Goal: Task Accomplishment & Management: Complete application form

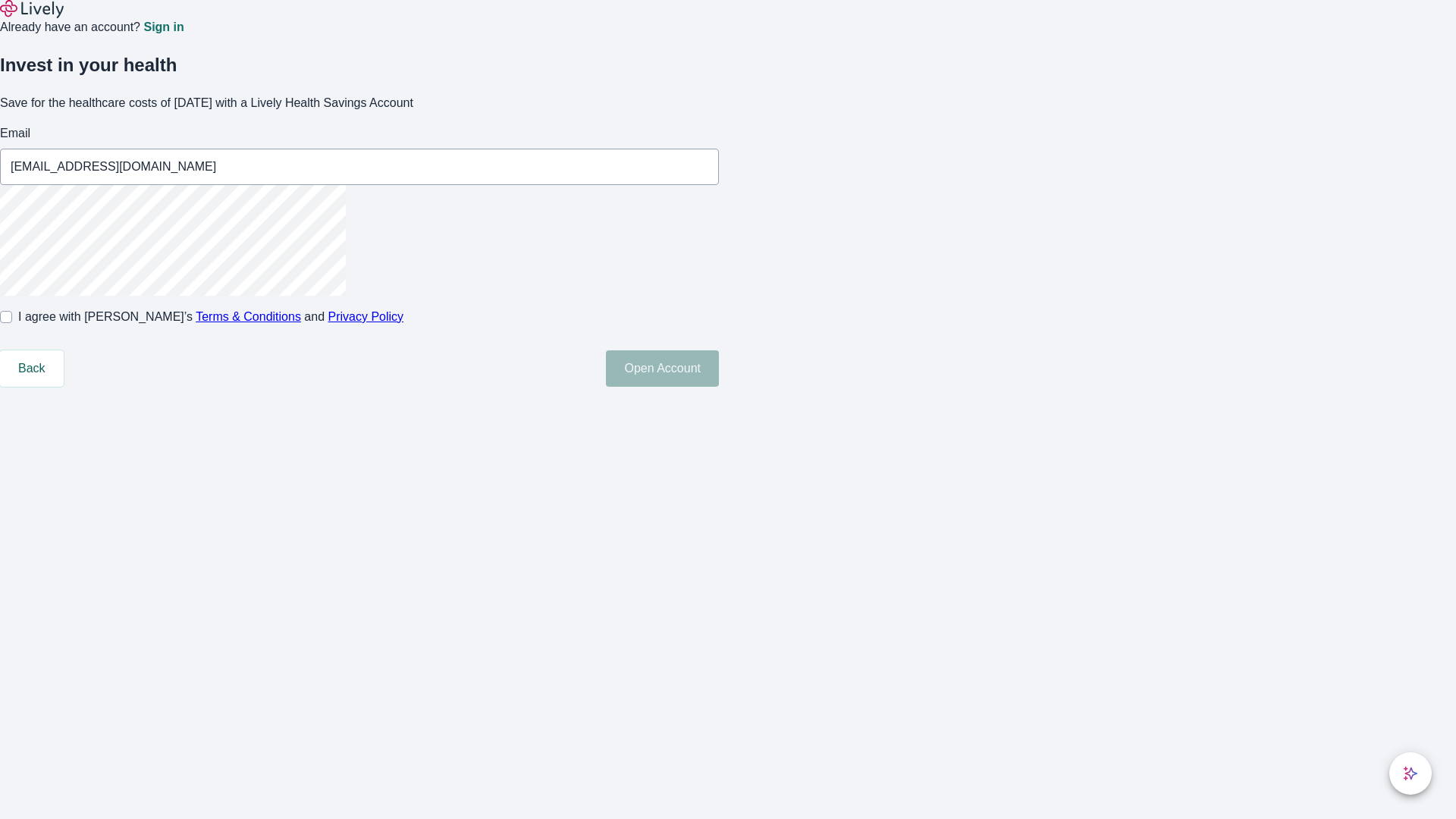
click at [12, 323] on input "I agree with Lively’s Terms & Conditions and Privacy Policy" at bounding box center [6, 317] width 12 height 12
checkbox input "true"
click at [719, 386] on button "Open Account" at bounding box center [662, 368] width 113 height 36
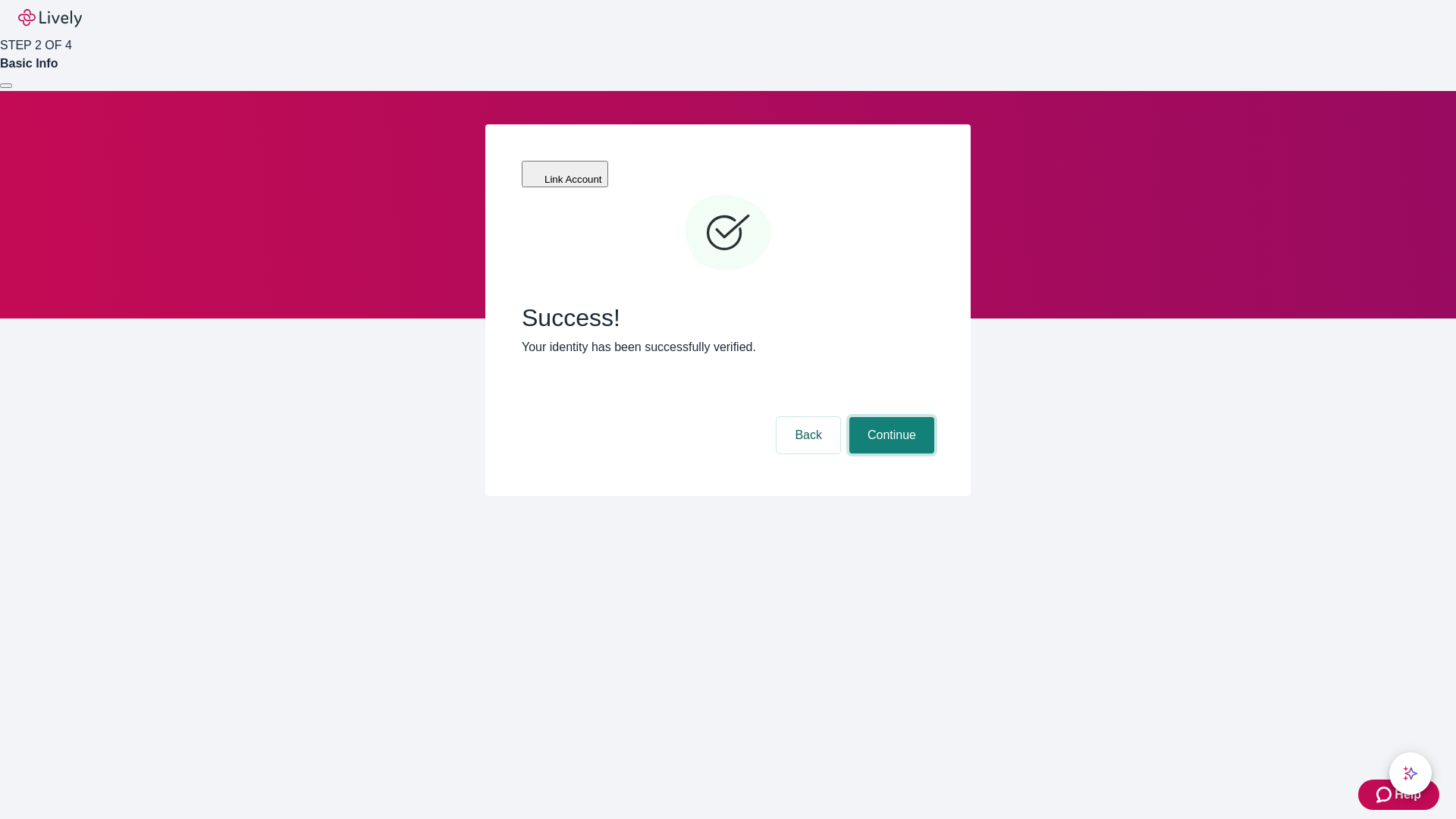
click at [889, 417] on button "Continue" at bounding box center [891, 435] width 85 height 36
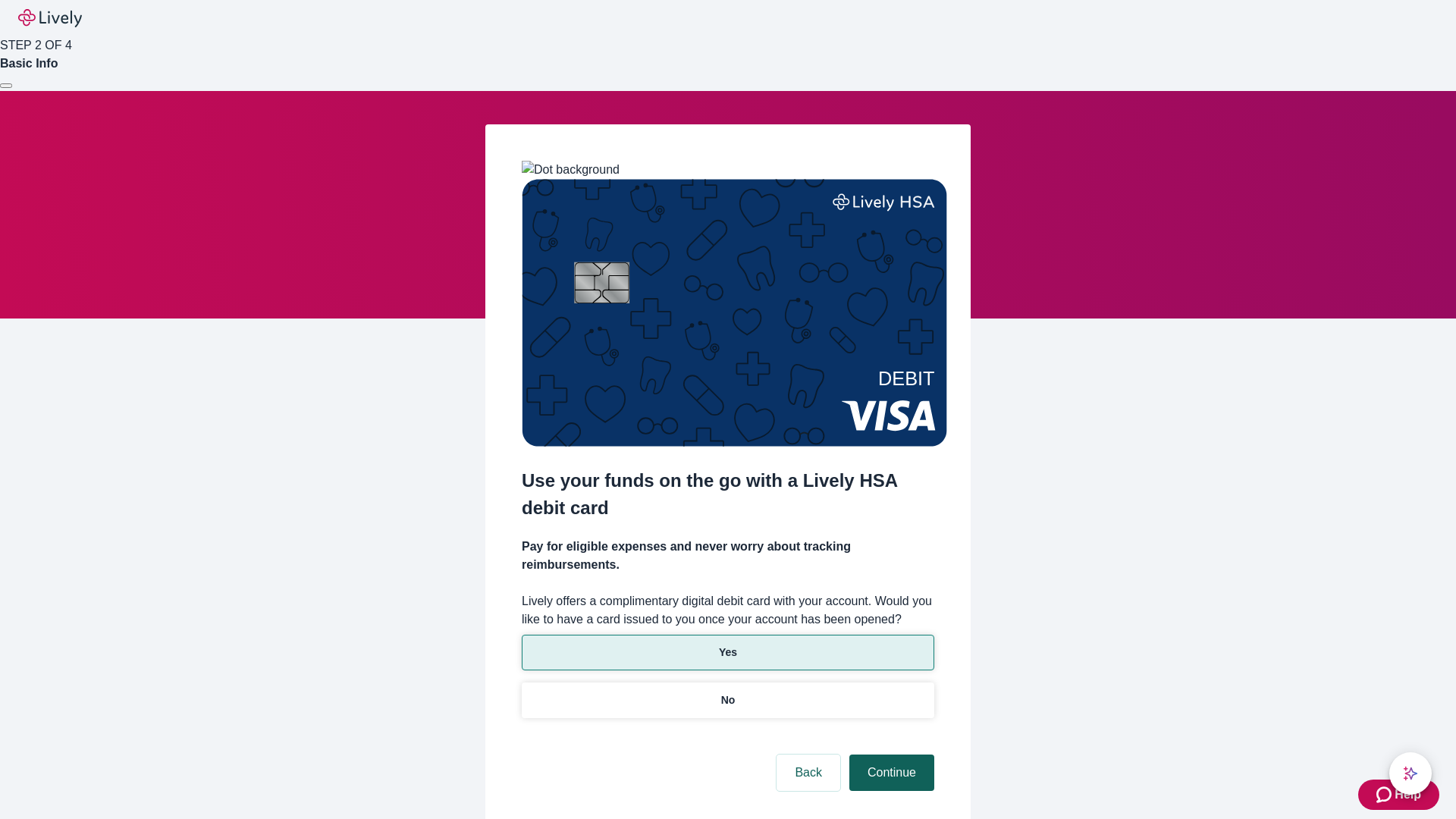
click at [727, 644] on p "Yes" at bounding box center [728, 652] width 19 height 16
click at [889, 754] on button "Continue" at bounding box center [891, 772] width 85 height 36
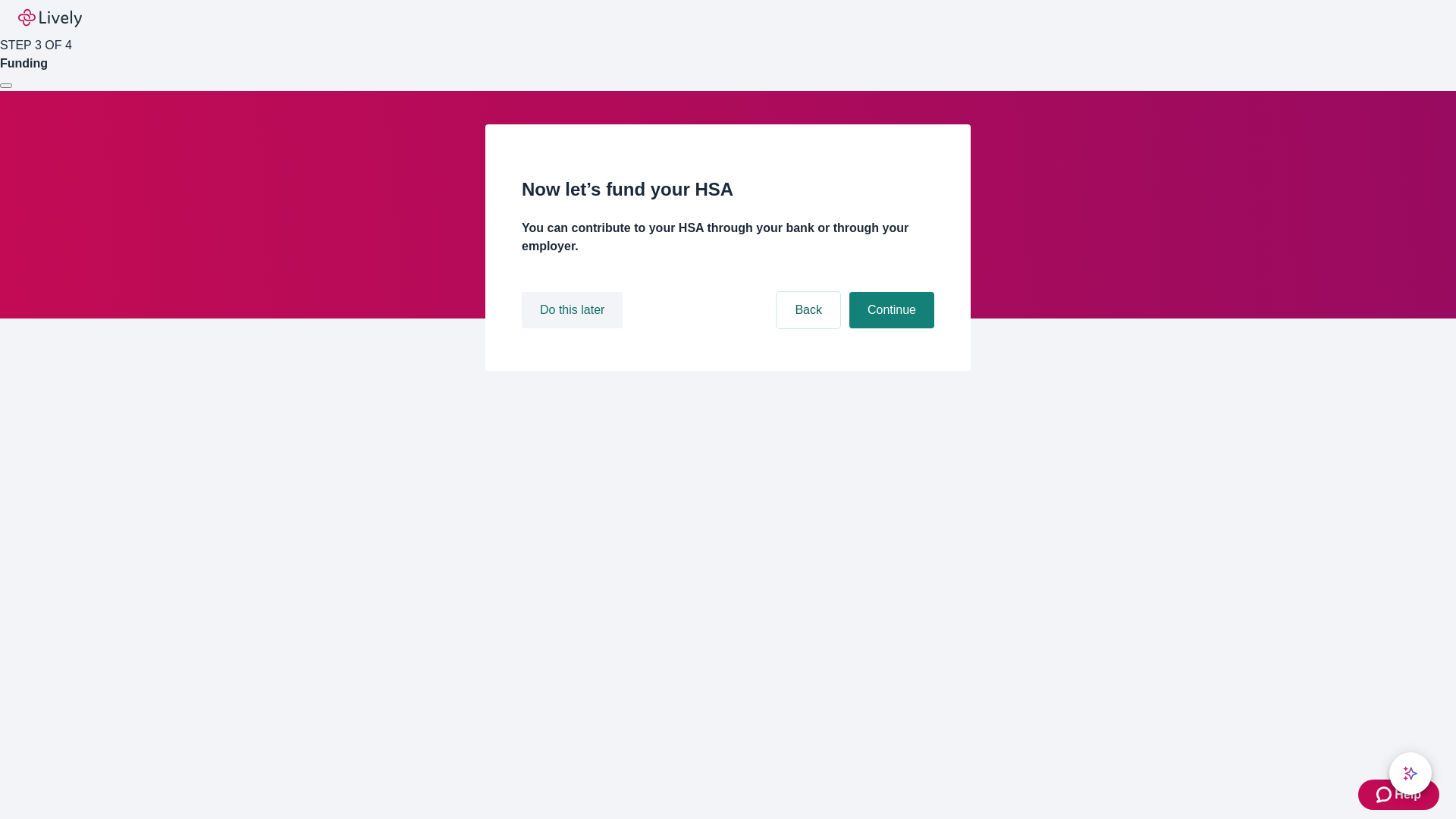
click at [574, 328] on button "Do this later" at bounding box center [572, 310] width 101 height 36
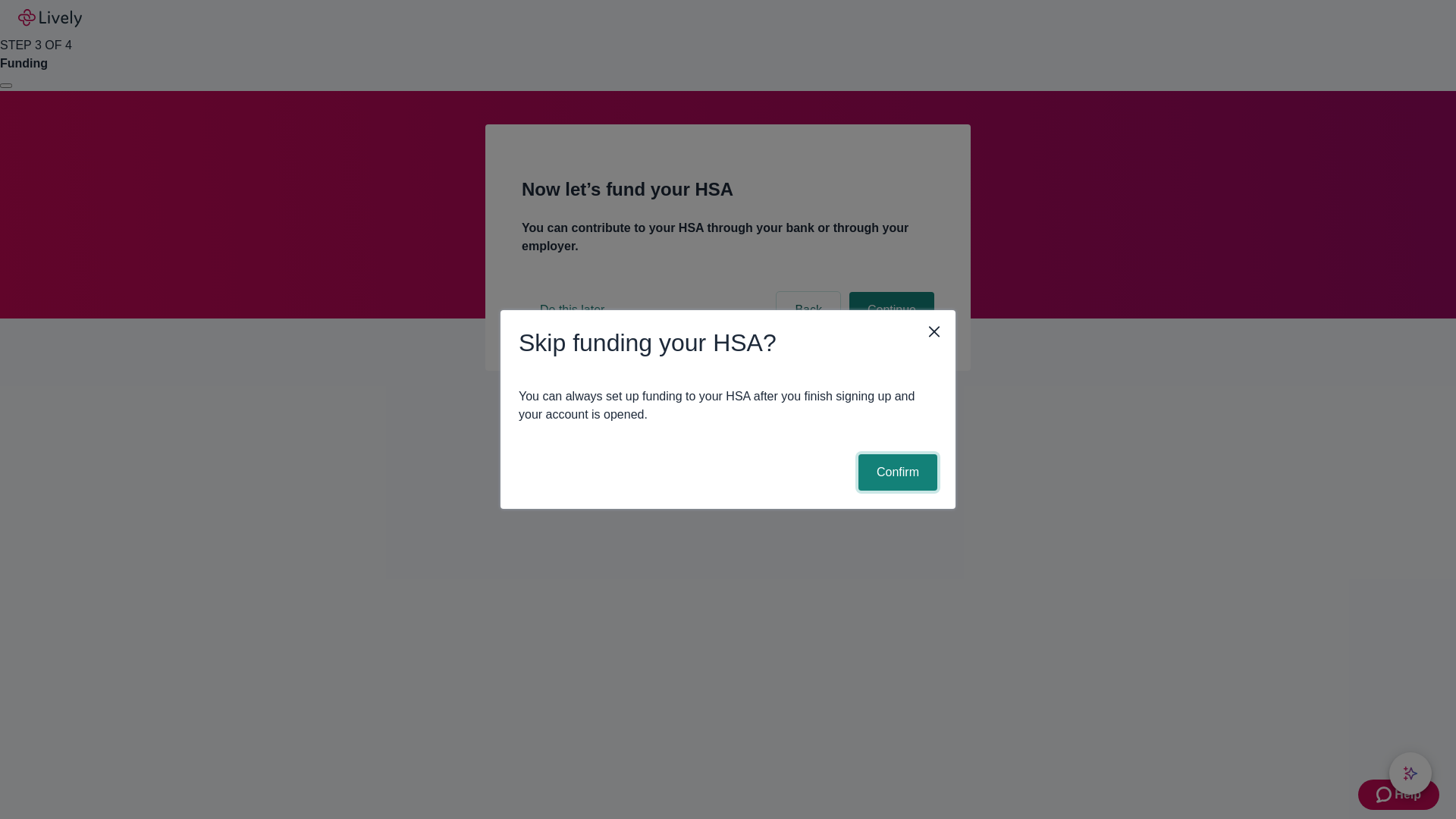
click at [896, 472] on button "Confirm" at bounding box center [898, 472] width 79 height 36
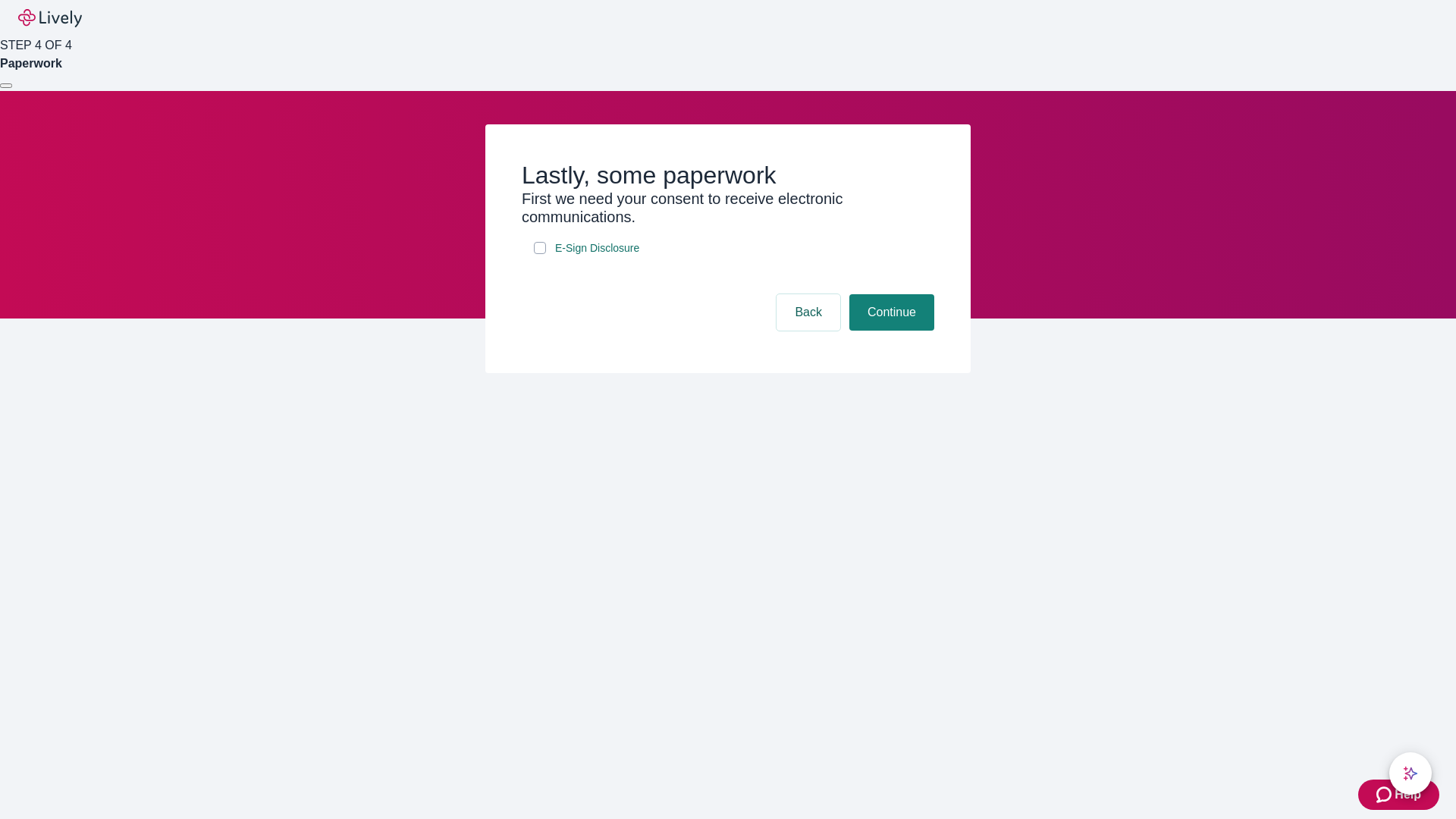
click at [540, 254] on input "E-Sign Disclosure" at bounding box center [539, 247] width 12 height 12
checkbox input "true"
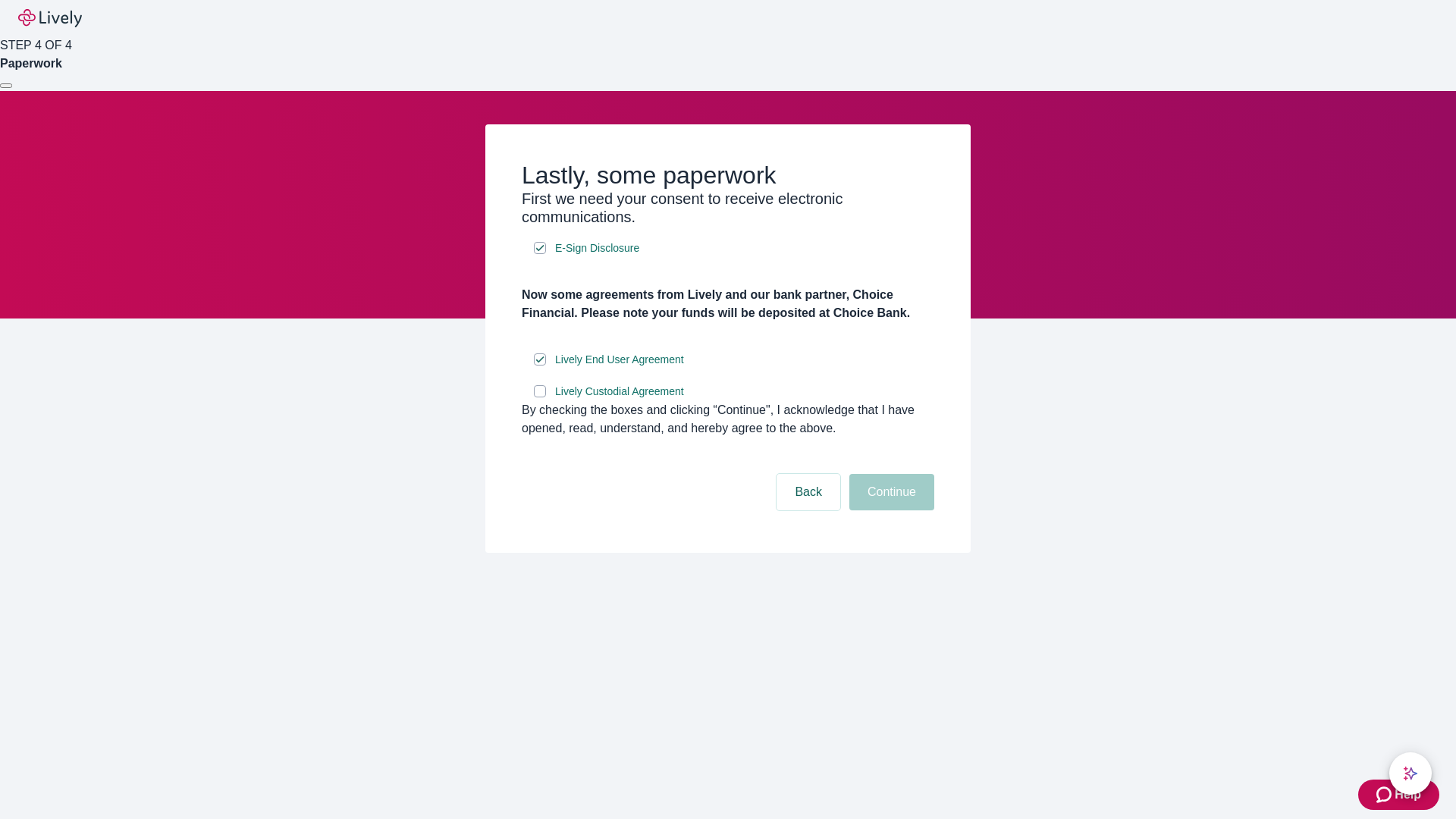
click at [540, 397] on input "Lively Custodial Agreement" at bounding box center [539, 391] width 12 height 12
checkbox input "true"
click at [889, 510] on button "Continue" at bounding box center [891, 492] width 85 height 36
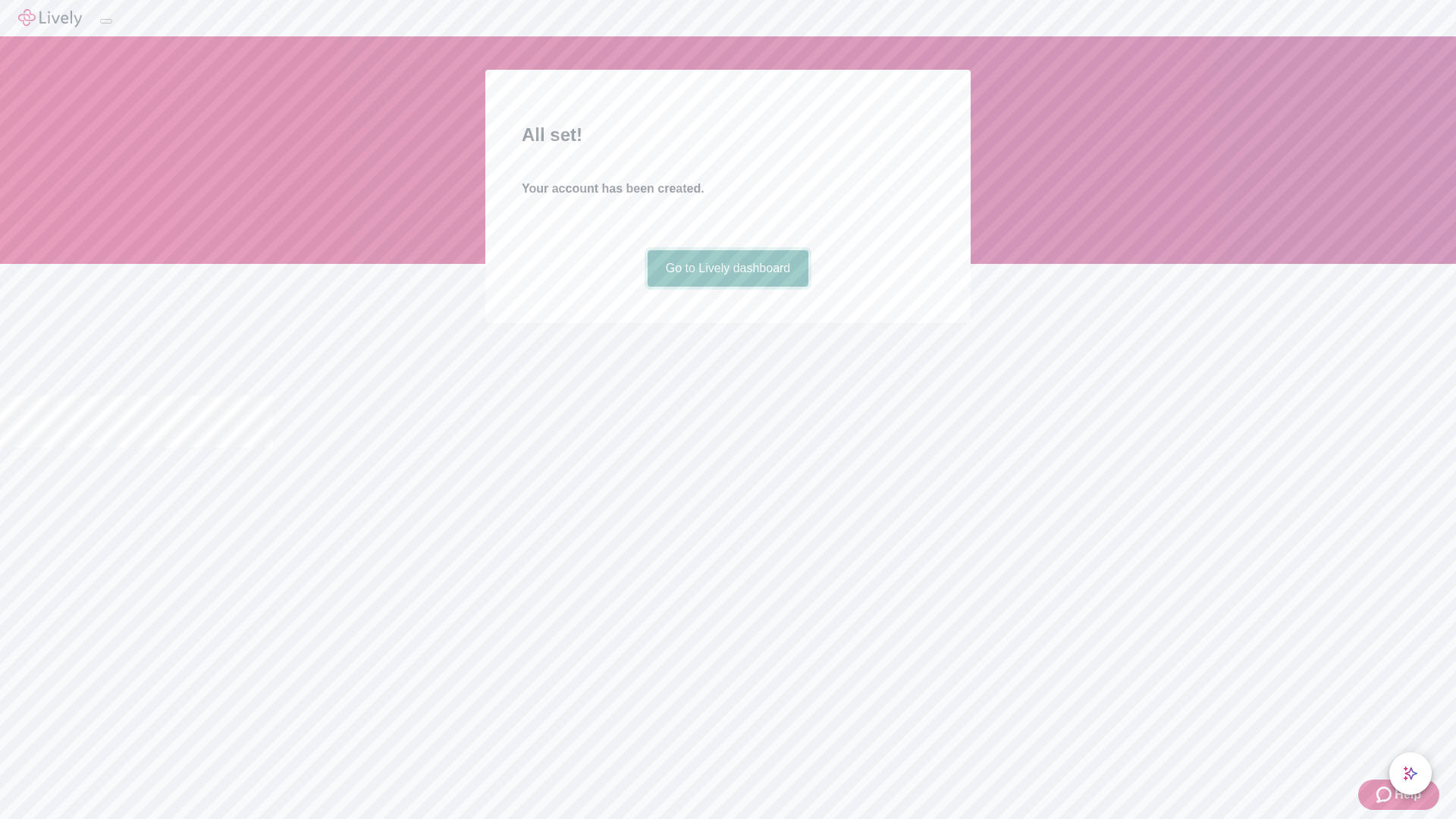
click at [727, 287] on link "Go to Lively dashboard" at bounding box center [728, 268] width 162 height 36
